Goal: Information Seeking & Learning: Learn about a topic

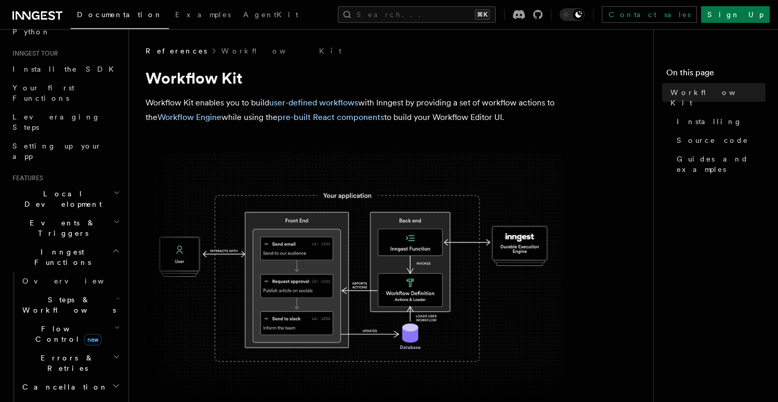
scroll to position [139, 0]
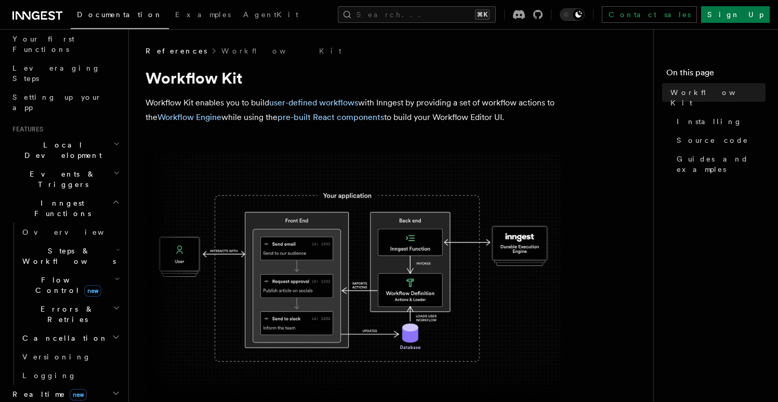
click at [36, 140] on span "Local Development" at bounding box center [60, 150] width 105 height 21
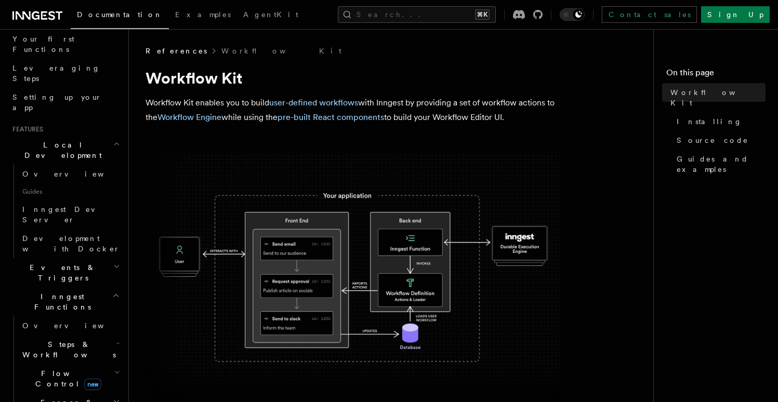
click at [47, 140] on span "Local Development" at bounding box center [60, 150] width 105 height 21
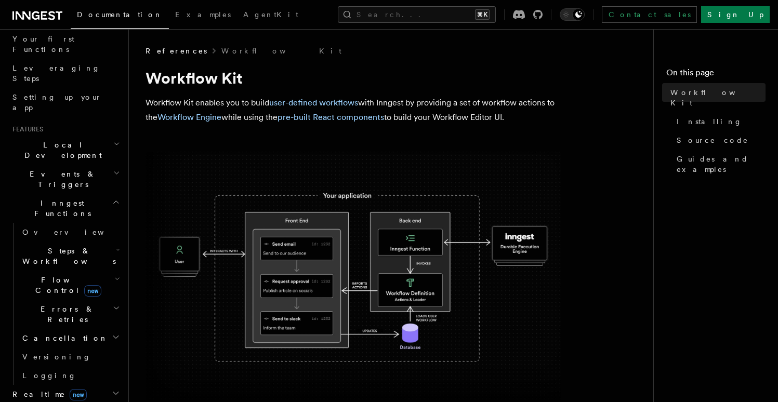
click at [48, 169] on span "Events & Triggers" at bounding box center [60, 179] width 105 height 21
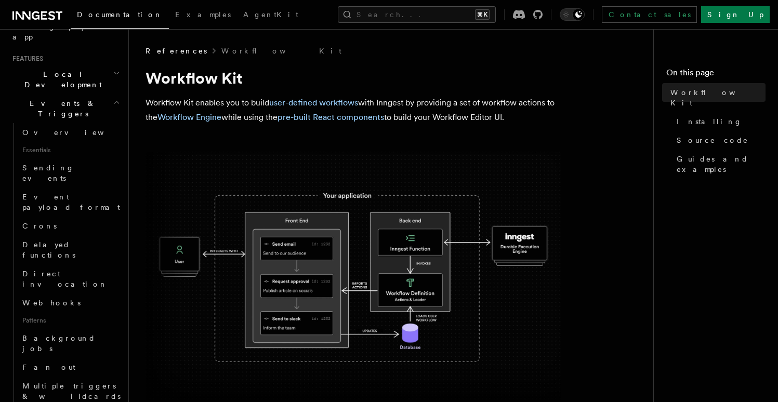
scroll to position [210, 0]
click at [51, 163] on span "Sending events" at bounding box center [48, 172] width 52 height 19
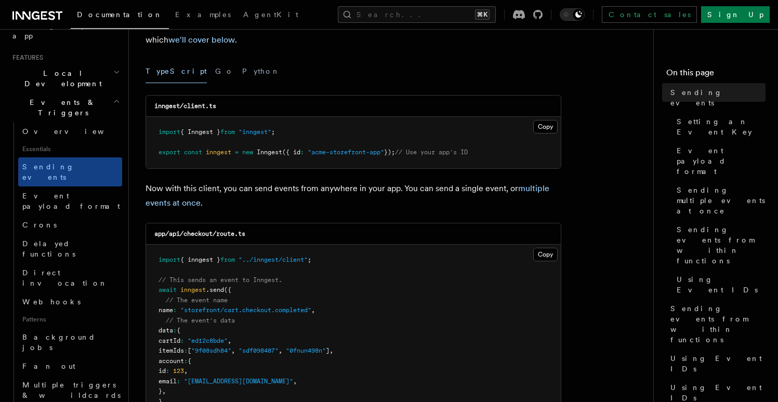
scroll to position [121, 0]
click at [215, 75] on button "Go" at bounding box center [224, 70] width 19 height 23
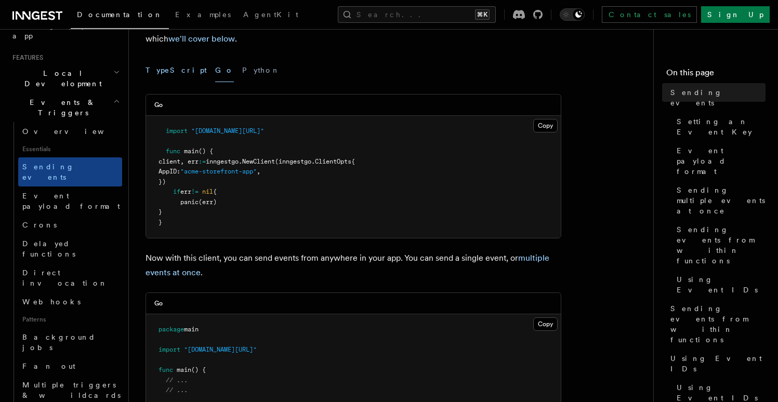
click at [156, 73] on button "TypeScript" at bounding box center [176, 70] width 61 height 23
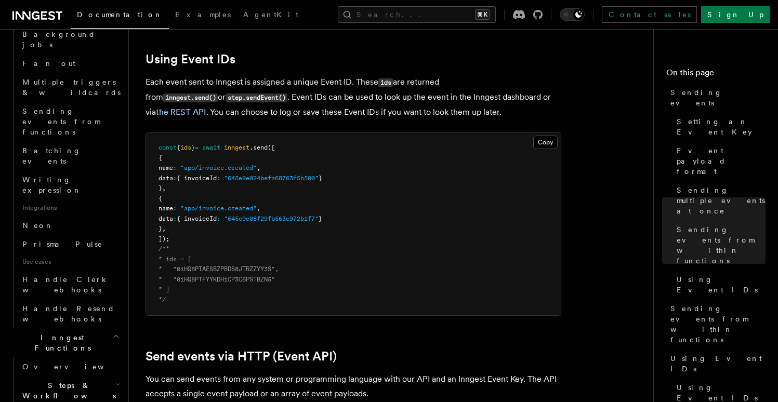
scroll to position [532, 0]
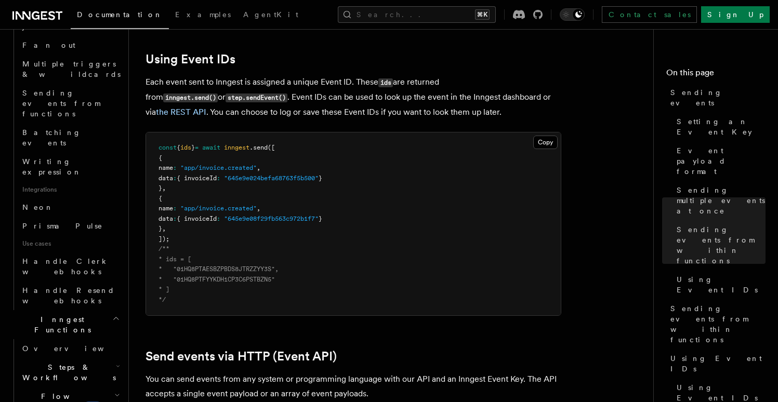
click at [53, 362] on span "Steps & Workflows" at bounding box center [67, 372] width 98 height 21
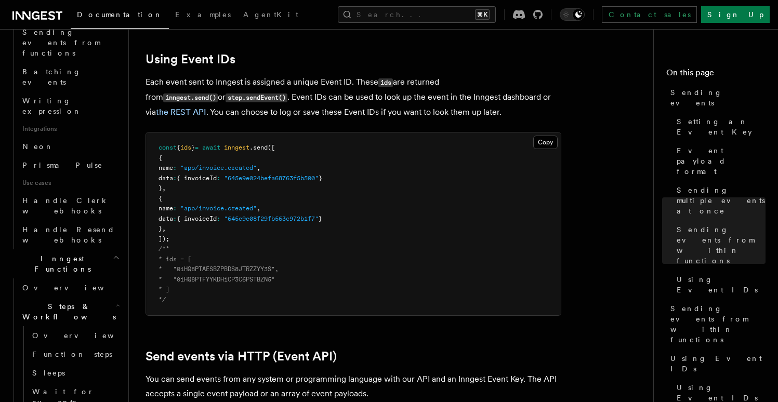
scroll to position [593, 0]
click at [52, 331] on span "Overview" at bounding box center [85, 335] width 107 height 8
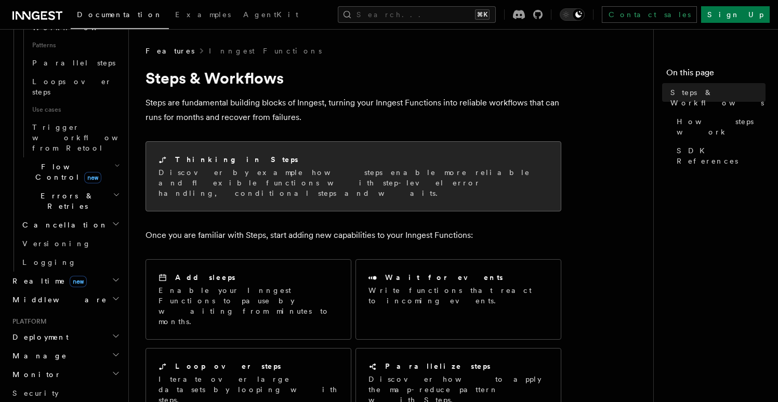
click at [202, 184] on p "Discover by example how steps enable more reliable and flexible functions with …" at bounding box center [354, 182] width 390 height 31
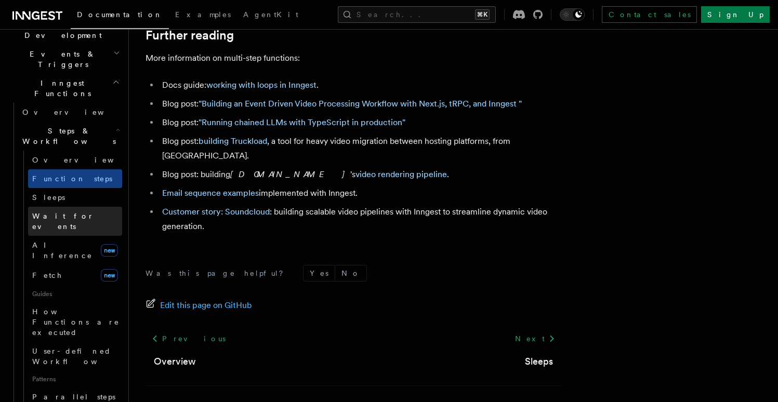
scroll to position [268, 0]
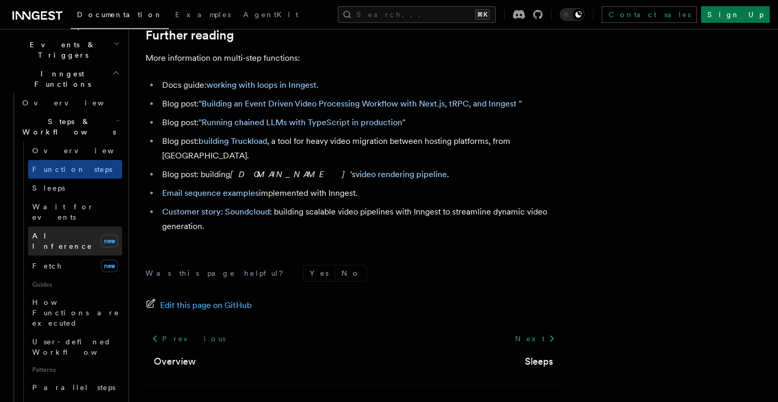
click at [63, 232] on span "AI Inference" at bounding box center [62, 241] width 60 height 19
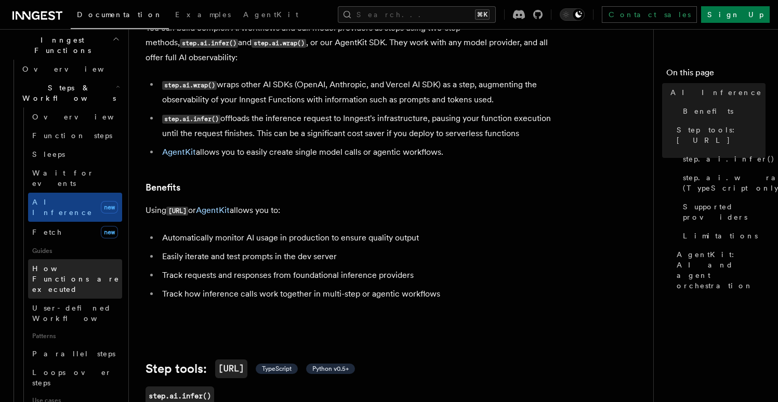
scroll to position [305, 0]
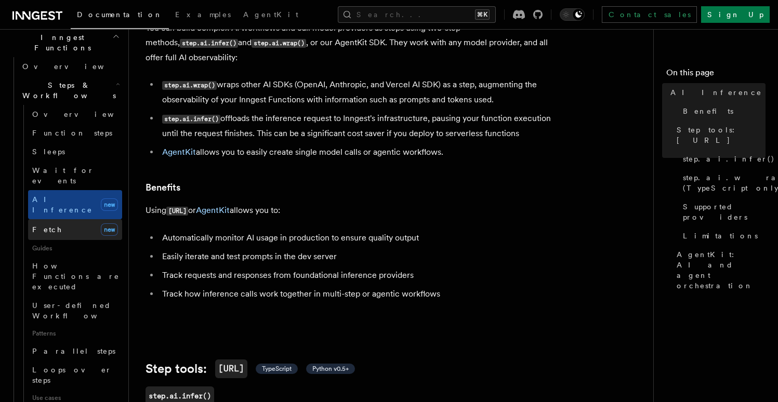
click at [86, 219] on link "Fetch new" at bounding box center [75, 229] width 94 height 21
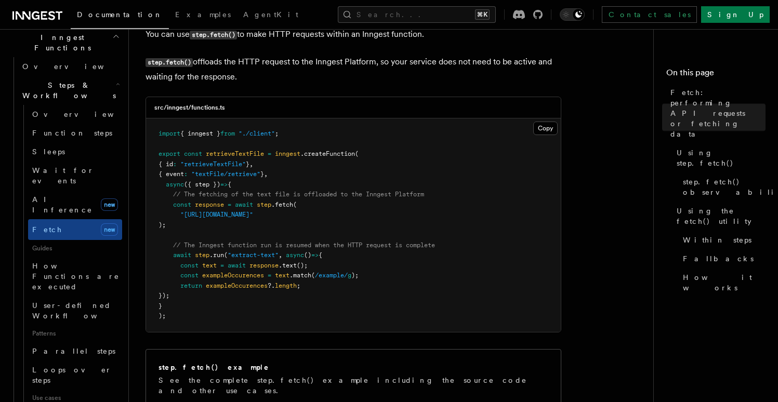
scroll to position [361, 0]
